Goal: Task Accomplishment & Management: Use online tool/utility

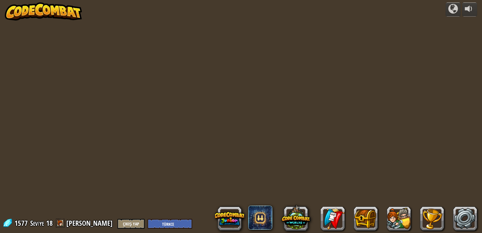
select select "tr"
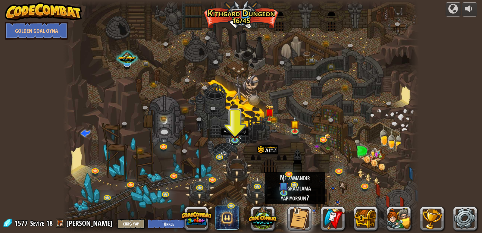
click at [231, 143] on div "Twisted Canyon (Kilitli) Challenge: collect the most gold using all the program…" at bounding box center [241, 116] width 356 height 233
click at [234, 142] on link at bounding box center [235, 139] width 12 height 12
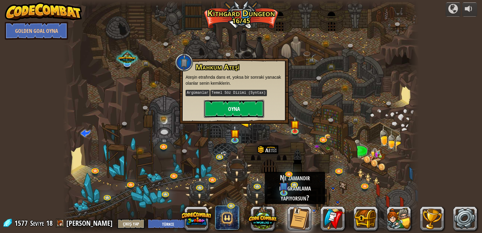
click at [242, 110] on button "Oyna" at bounding box center [234, 109] width 60 height 18
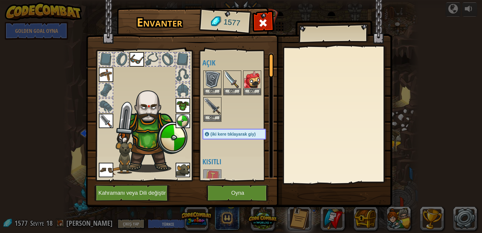
drag, startPoint x: 235, startPoint y: 117, endPoint x: 239, endPoint y: 114, distance: 5.8
click at [239, 114] on div at bounding box center [240, 96] width 76 height 53
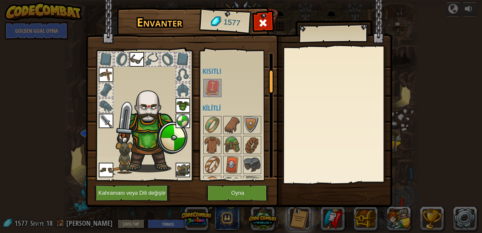
scroll to position [151, 0]
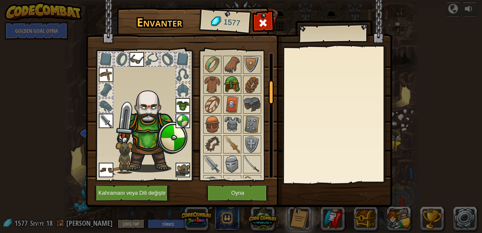
click at [225, 84] on img at bounding box center [232, 84] width 17 height 17
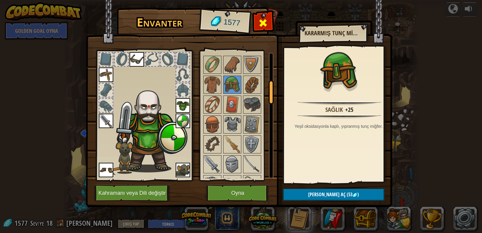
click at [262, 20] on span at bounding box center [263, 23] width 10 height 10
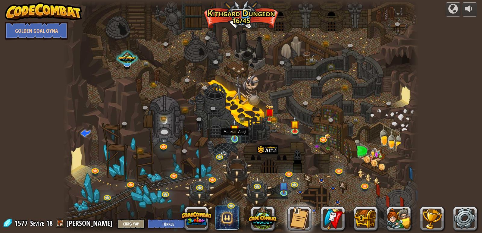
click at [236, 136] on img at bounding box center [234, 129] width 9 height 21
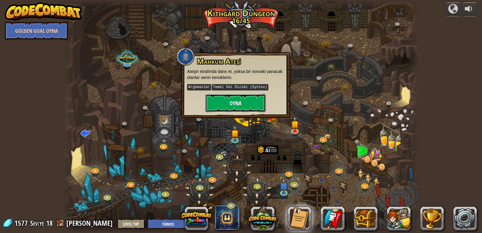
click at [240, 103] on button "Oyna" at bounding box center [235, 103] width 60 height 18
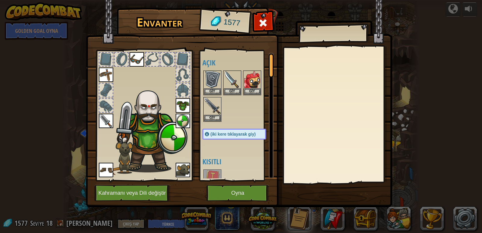
drag, startPoint x: 220, startPoint y: 152, endPoint x: 233, endPoint y: 96, distance: 58.1
click at [233, 96] on div "Açık Giy Giy Giy Giy Giy Giy Giy Giy Giy Giy Giy (iki kere tıklayarak giy) Kısı…" at bounding box center [240, 116] width 76 height 126
drag, startPoint x: 242, startPoint y: 139, endPoint x: 244, endPoint y: 127, distance: 12.0
click at [244, 127] on div "Açık Giy Giy Giy Giy Giy Giy Giy Giy Giy Giy Giy (iki kere tıklayarak giy) Kısı…" at bounding box center [240, 116] width 76 height 126
drag, startPoint x: 243, startPoint y: 121, endPoint x: 244, endPoint y: 93, distance: 28.3
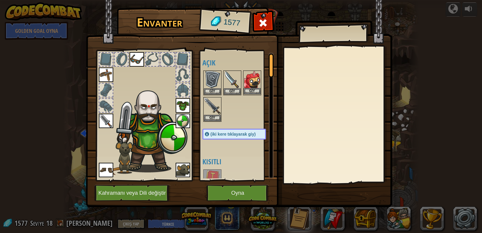
click at [251, 63] on div "Açık Giy Giy Giy Giy Giy Giy Giy Giy Giy Giy Giy (iki kere tıklayarak giy) Kısı…" at bounding box center [240, 116] width 76 height 126
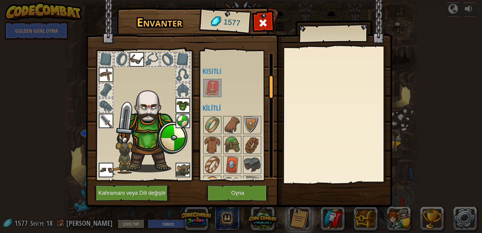
scroll to position [121, 0]
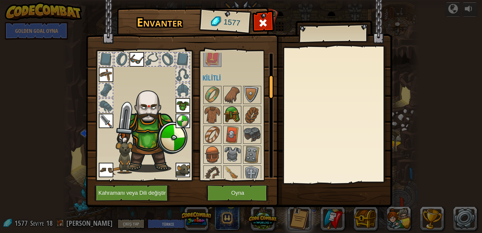
drag, startPoint x: 229, startPoint y: 113, endPoint x: 232, endPoint y: 117, distance: 5.1
click at [230, 114] on img at bounding box center [232, 114] width 17 height 17
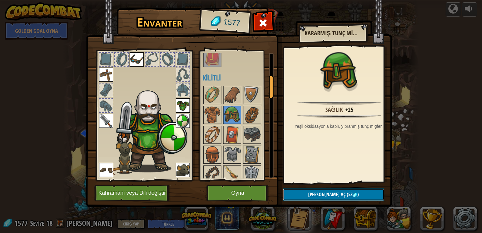
click at [296, 193] on button "Kilidi aç (53 )" at bounding box center [334, 194] width 102 height 12
click at [321, 196] on button "Devam et" at bounding box center [334, 194] width 102 height 12
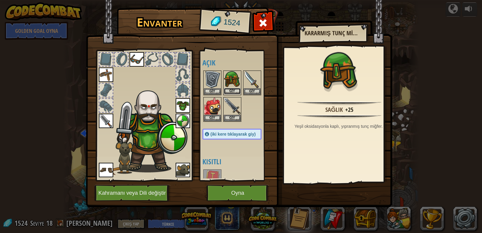
click at [234, 88] on button "Giy" at bounding box center [232, 91] width 17 height 6
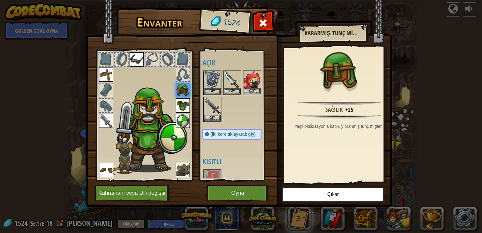
click at [252, 86] on img at bounding box center [252, 79] width 17 height 17
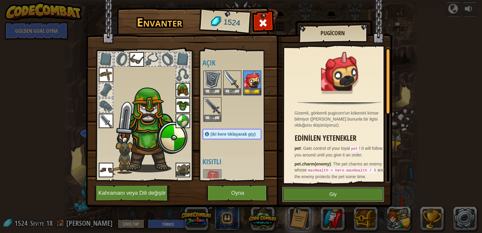
click at [327, 193] on button "Giy" at bounding box center [333, 194] width 102 height 15
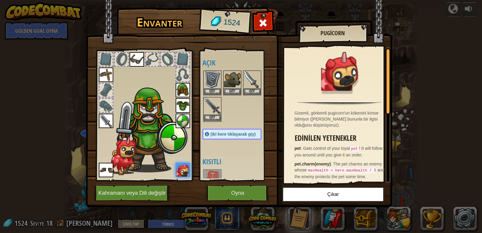
click at [208, 107] on img at bounding box center [212, 106] width 17 height 17
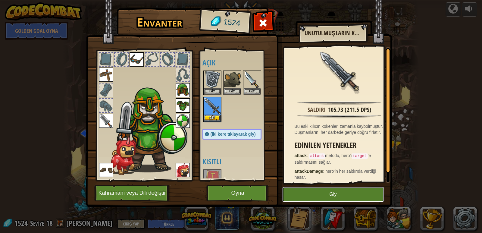
click at [312, 193] on button "Giy" at bounding box center [333, 194] width 102 height 15
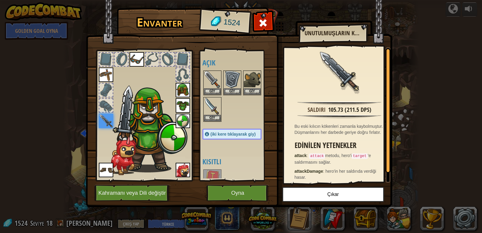
drag, startPoint x: 233, startPoint y: 158, endPoint x: 242, endPoint y: 135, distance: 24.9
click at [242, 135] on div "Açık Giy Giy Giy Giy Giy Giy Giy Giy Giy Giy Giy Giy (iki kere tıklayarak giy) …" at bounding box center [237, 116] width 71 height 126
drag, startPoint x: 241, startPoint y: 134, endPoint x: 245, endPoint y: 117, distance: 16.7
click at [245, 117] on div "Açık Giy Giy Giy Giy Giy Giy Giy Giy Giy Giy Giy Giy (iki kere tıklayarak giy) …" at bounding box center [237, 116] width 71 height 126
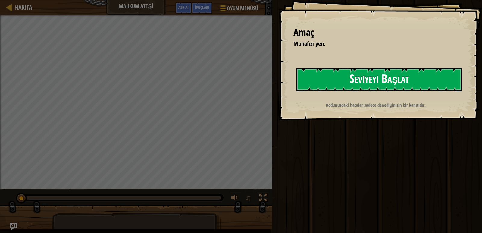
click at [353, 76] on button "Seviyeyi Başlat" at bounding box center [379, 79] width 166 height 24
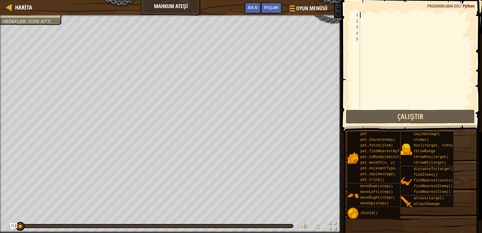
click at [363, 14] on div at bounding box center [416, 66] width 114 height 108
type textarea "h"
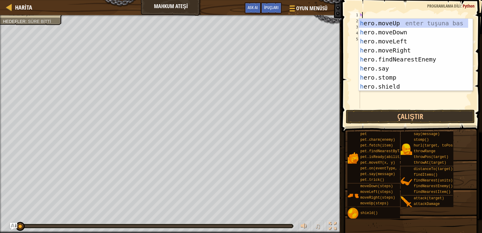
scroll to position [3, 0]
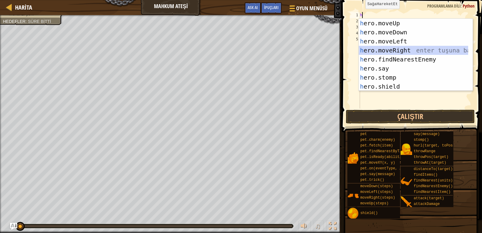
click at [402, 49] on div "h ero.moveUp enter tuşuna bas h ero.moveDown enter tuşuna bas h ero.moveLeft en…" at bounding box center [413, 64] width 109 height 90
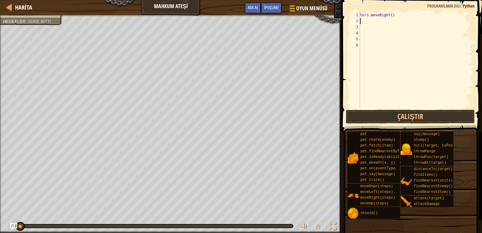
type textarea "h"
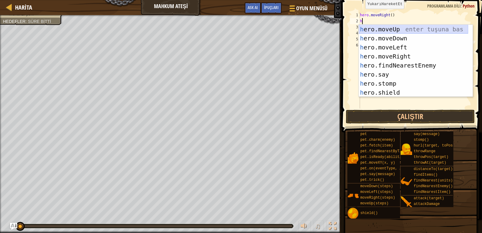
click at [395, 28] on div "h ero.moveUp enter tuşuna bas h ero.moveDown enter tuşuna bas h ero.moveLeft en…" at bounding box center [413, 70] width 109 height 90
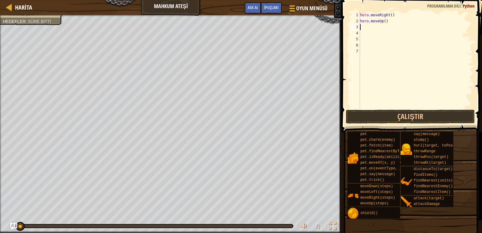
type textarea "h"
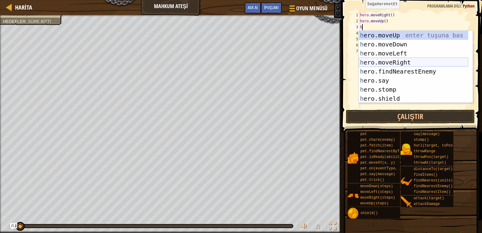
click at [392, 59] on div "h ero.moveUp enter tuşuna bas h ero.moveDown enter tuşuna bas h ero.moveLeft en…" at bounding box center [413, 76] width 109 height 90
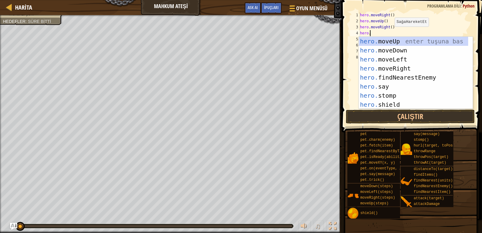
scroll to position [3, 1]
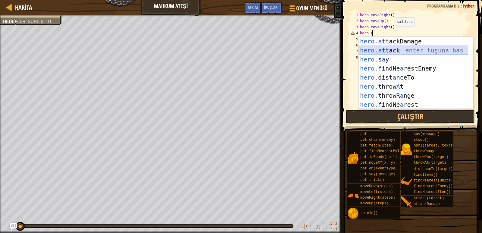
click at [385, 49] on div "hero.a ttackDamage enter tuşuna bas hero.a ttack enter tuşuna bas hero. s a y e…" at bounding box center [413, 82] width 109 height 90
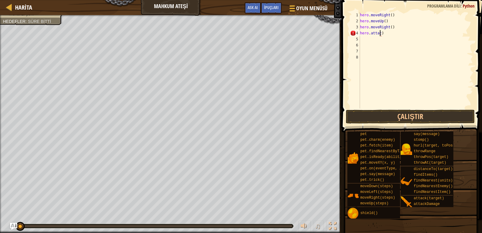
click at [387, 36] on div "hero . moveRight ( ) hero . moveUp ( ) hero . moveRight ( ) hero . attac )" at bounding box center [416, 66] width 114 height 108
type textarea "h"
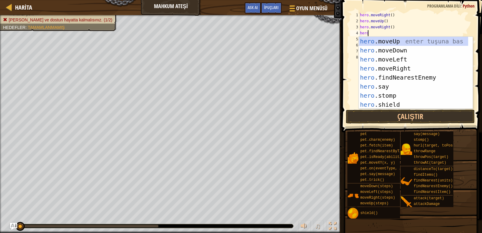
scroll to position [3, 1]
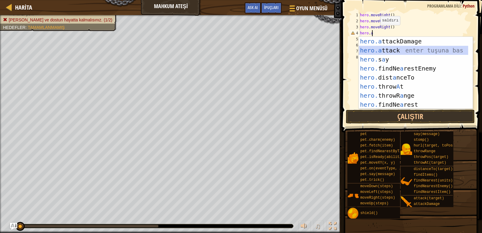
click at [385, 49] on div "hero.a ttackDamage enter tuşuna bas hero.a ttack enter tuşuna bas hero. s a y e…" at bounding box center [413, 82] width 109 height 90
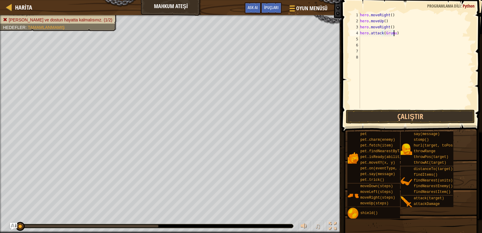
scroll to position [3, 3]
type textarea "hero.attack(Grumus)"
click at [363, 37] on div "hero . moveRight ( ) hero . moveUp ( ) hero . moveRight ( ) hero . attack ( Gru…" at bounding box center [416, 66] width 114 height 108
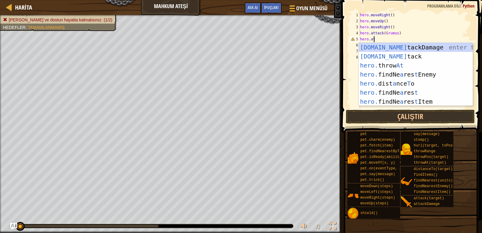
scroll to position [3, 1]
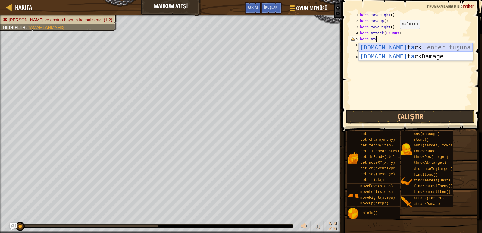
click at [390, 48] on div "[DOMAIN_NAME] t a ck enter tuşuna bas [DOMAIN_NAME] t a ckDamage enter tuşuna b…" at bounding box center [416, 61] width 114 height 36
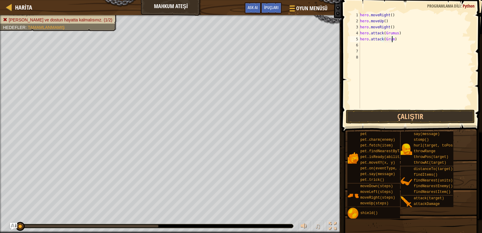
scroll to position [3, 3]
type textarea "hero.attack(Grumus)"
click at [365, 44] on div "hero . moveRight ( ) hero . moveUp ( ) hero . moveRight ( ) hero . attack ( Gru…" at bounding box center [416, 66] width 114 height 108
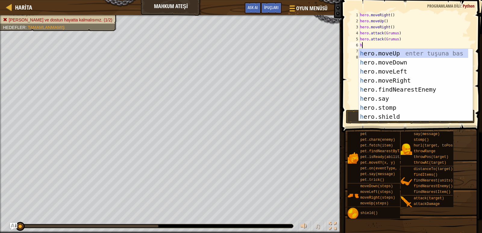
type textarea "h"
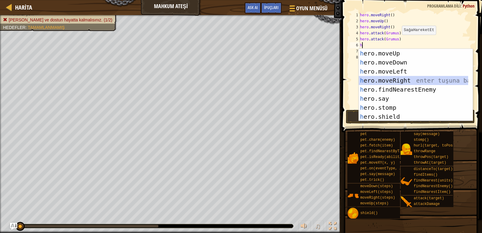
click at [387, 79] on div "h ero.moveUp enter tuşuna bas h ero.moveDown enter tuşuna bas h ero.moveLeft en…" at bounding box center [413, 94] width 109 height 90
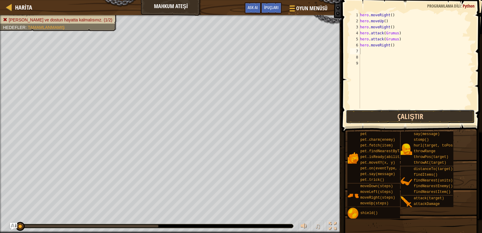
click at [381, 114] on button "Çalıştır" at bounding box center [410, 117] width 129 height 14
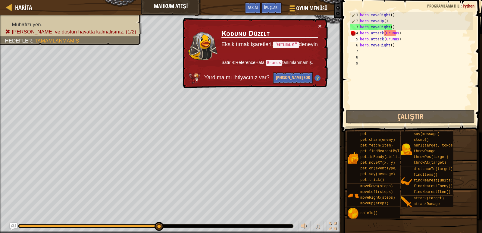
click at [399, 36] on div "hero . moveRight ( ) hero . moveUp ( ) hero . moveRight ( ) hero . attack ( Gru…" at bounding box center [416, 66] width 114 height 108
click at [397, 35] on div "hero . moveRight ( ) hero . moveUp ( ) hero . moveRight ( ) hero . attack ( Gru…" at bounding box center [416, 66] width 114 height 108
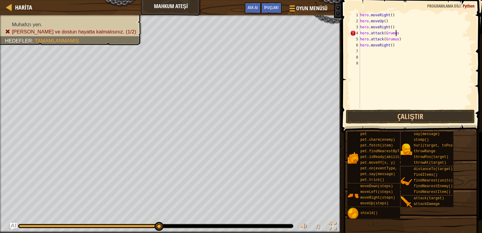
scroll to position [3, 3]
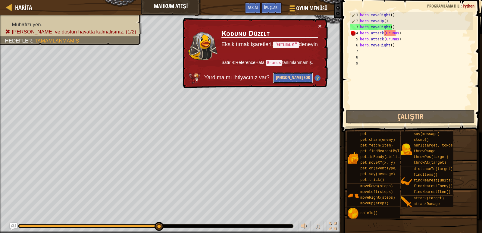
click at [291, 74] on button "[PERSON_NAME] Sor" at bounding box center [293, 77] width 40 height 11
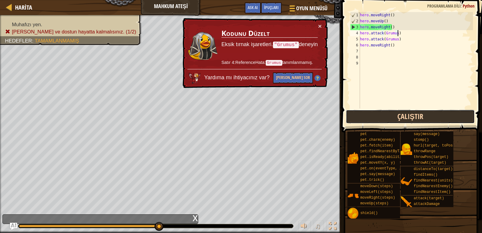
click at [362, 118] on button "Çalıştır" at bounding box center [410, 117] width 129 height 14
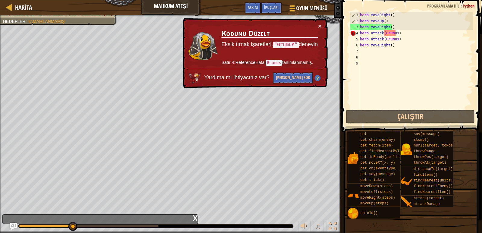
click at [402, 36] on div "hero . moveRight ( ) hero . moveUp ( ) hero . moveRight ( ) hero . attack ( Gru…" at bounding box center [416, 66] width 114 height 108
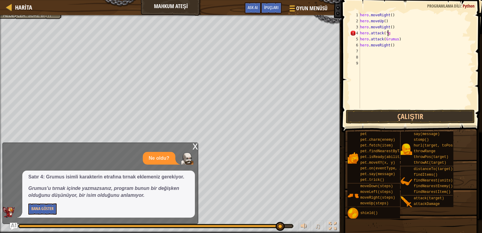
type textarea "hero.attack(""
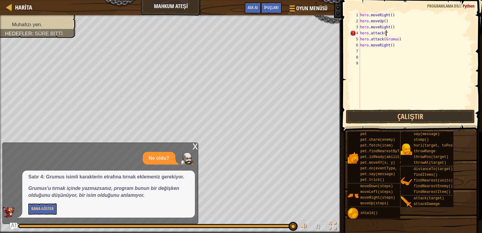
select select "tr"
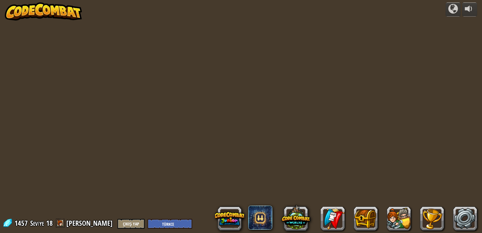
select select "tr"
